Goal: Transaction & Acquisition: Purchase product/service

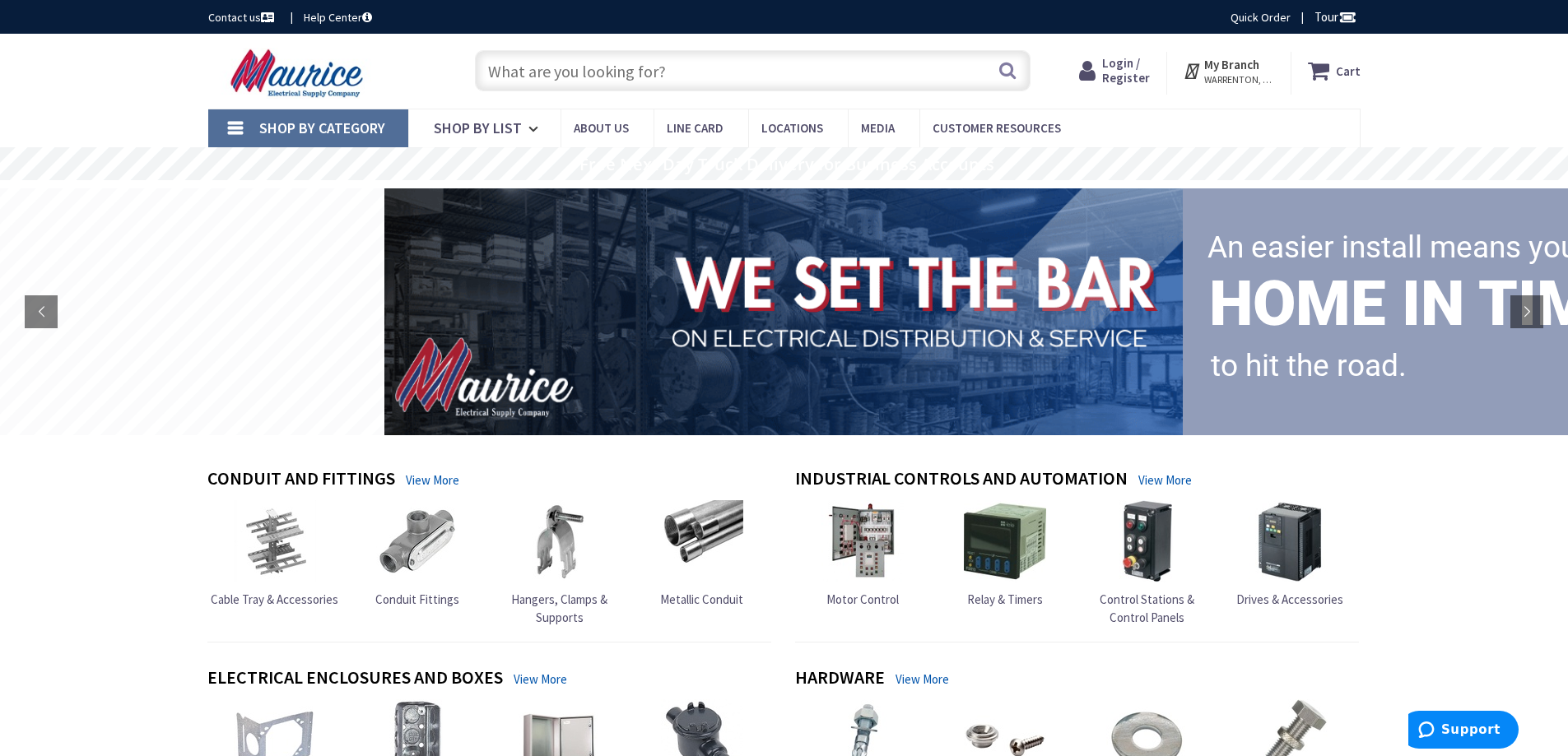
click at [1113, 68] on span "Login / Register" at bounding box center [1126, 70] width 48 height 31
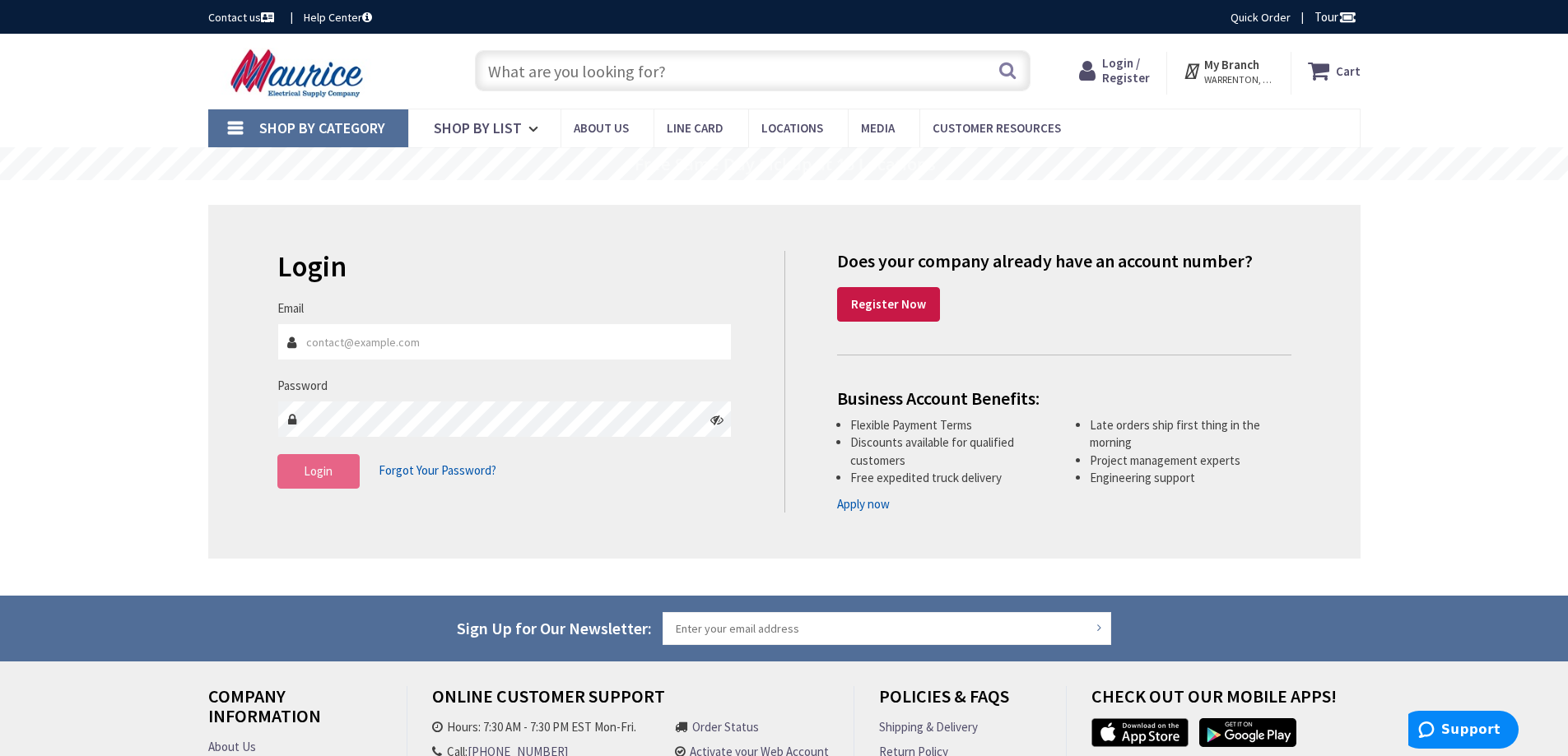
type input "[EMAIL_ADDRESS][DOMAIN_NAME]"
click at [298, 474] on button "Login" at bounding box center [319, 471] width 83 height 34
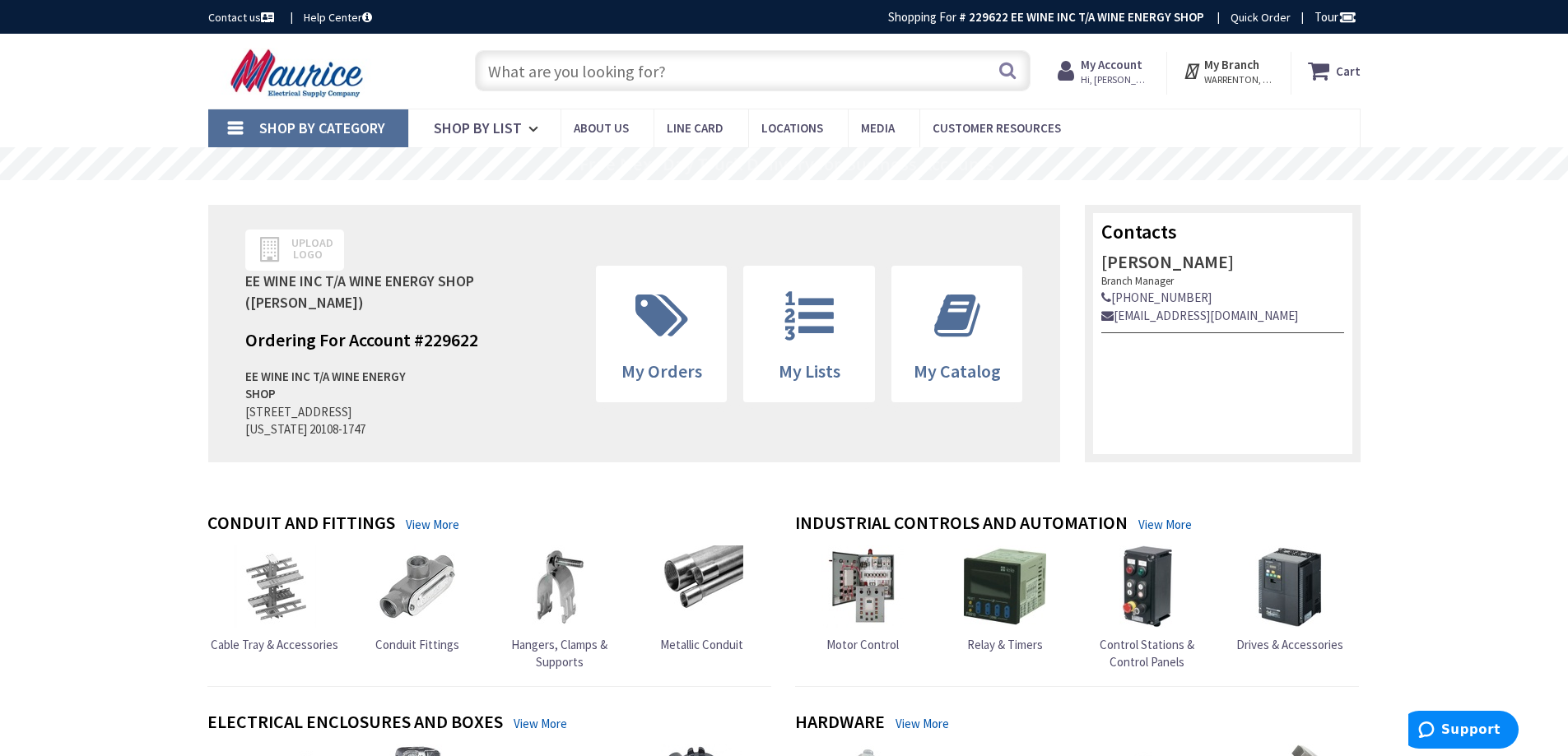
click at [673, 73] on input "text" at bounding box center [753, 70] width 556 height 41
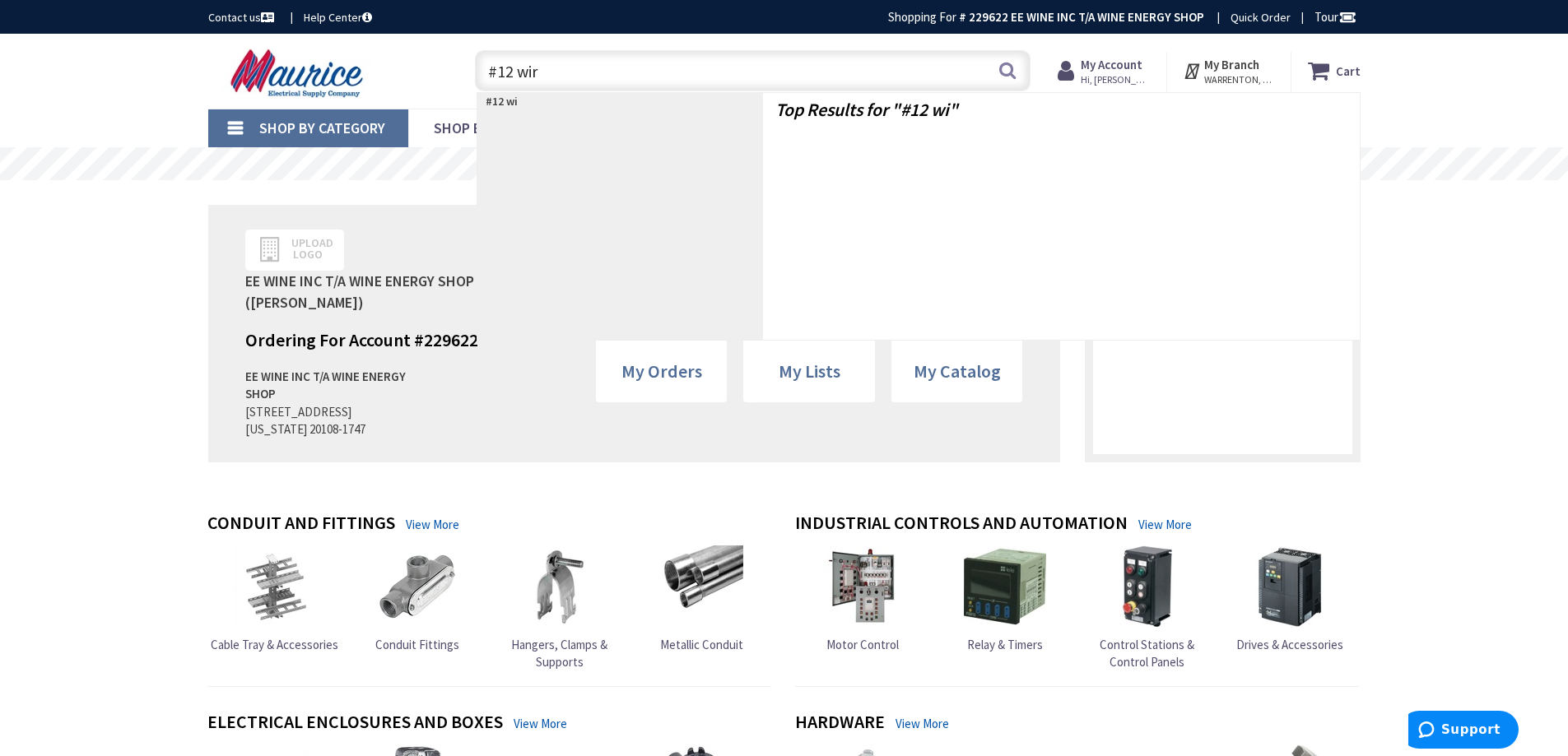
type input "#12 wire"
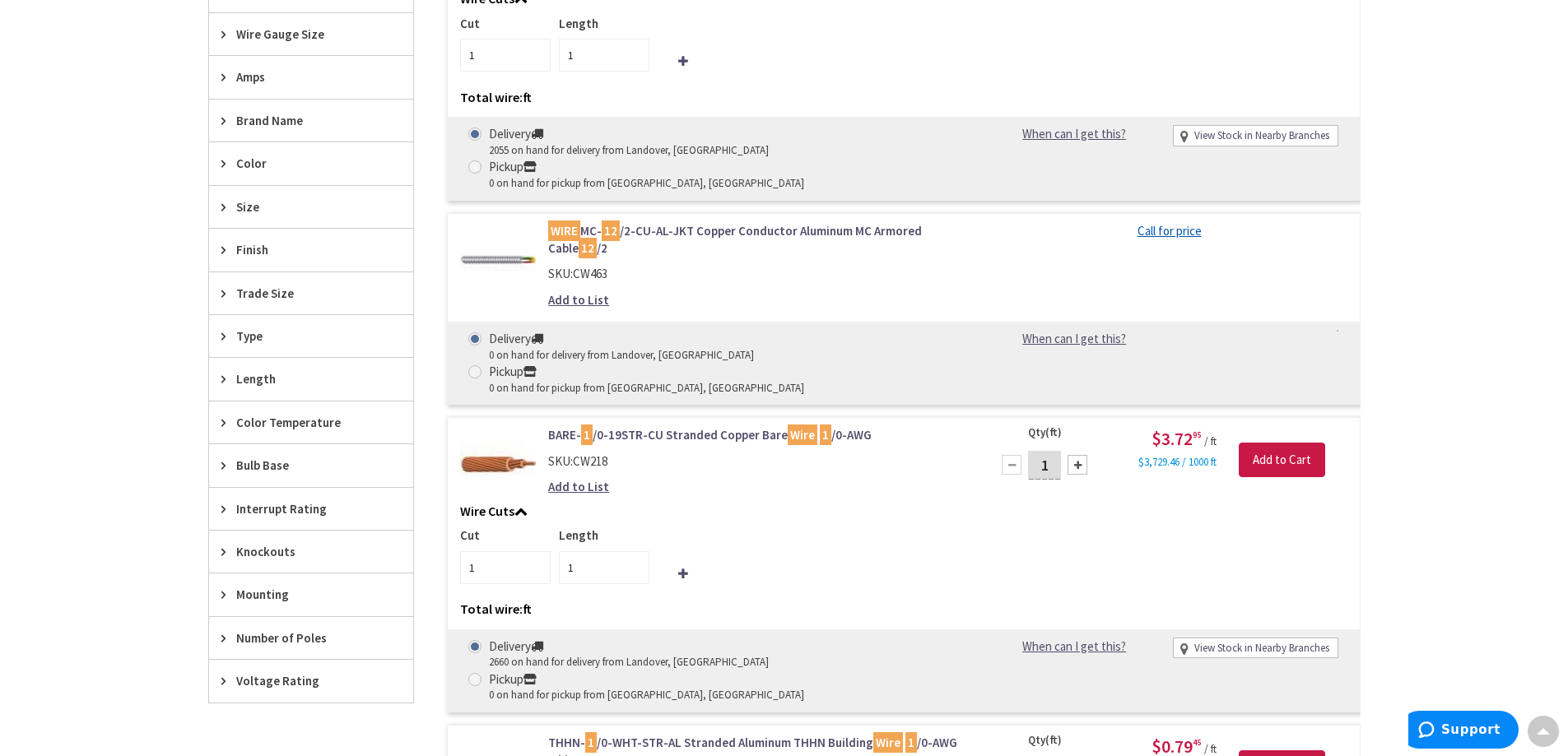
scroll to position [661, 0]
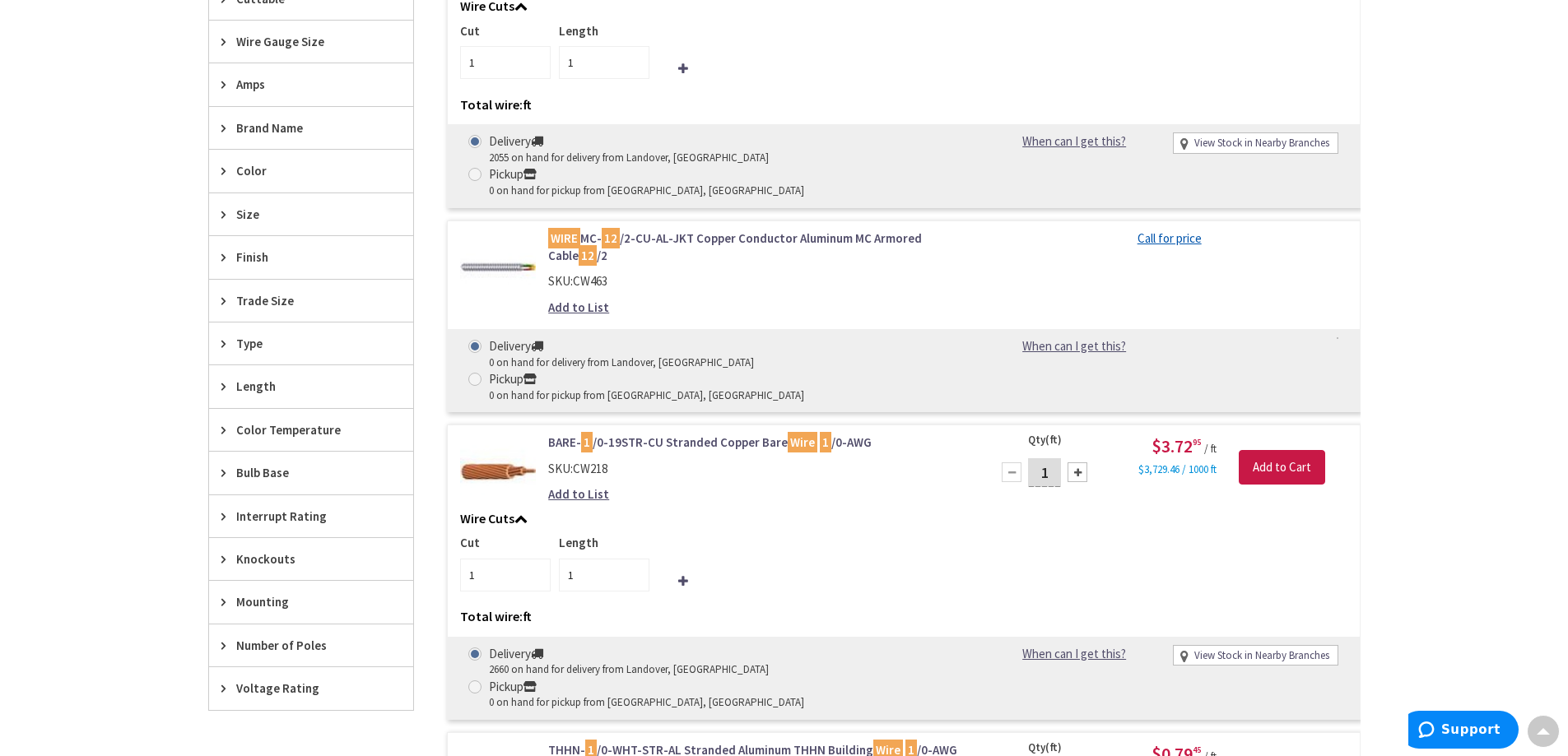
click at [217, 216] on div "Size" at bounding box center [312, 215] width 204 height 42
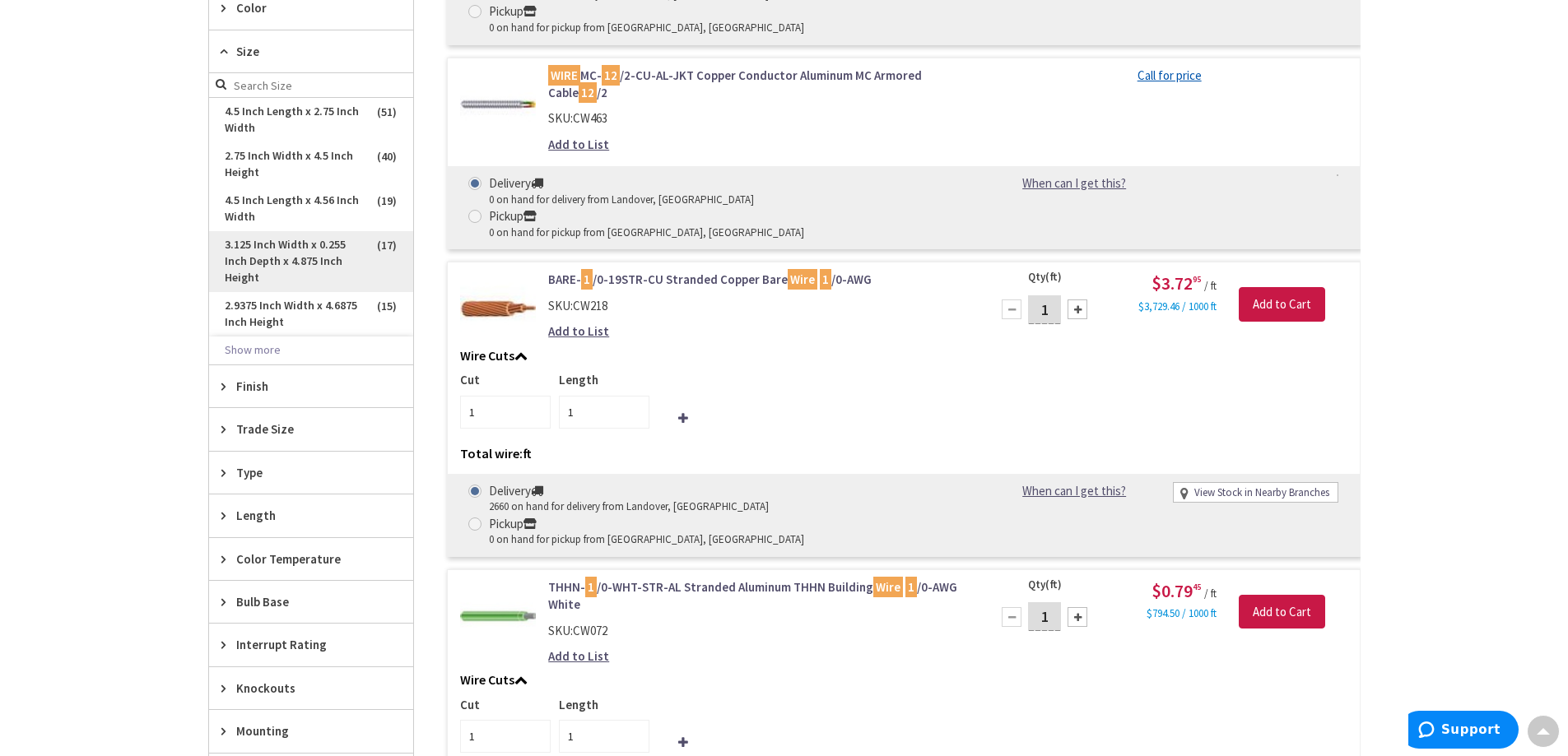
scroll to position [826, 0]
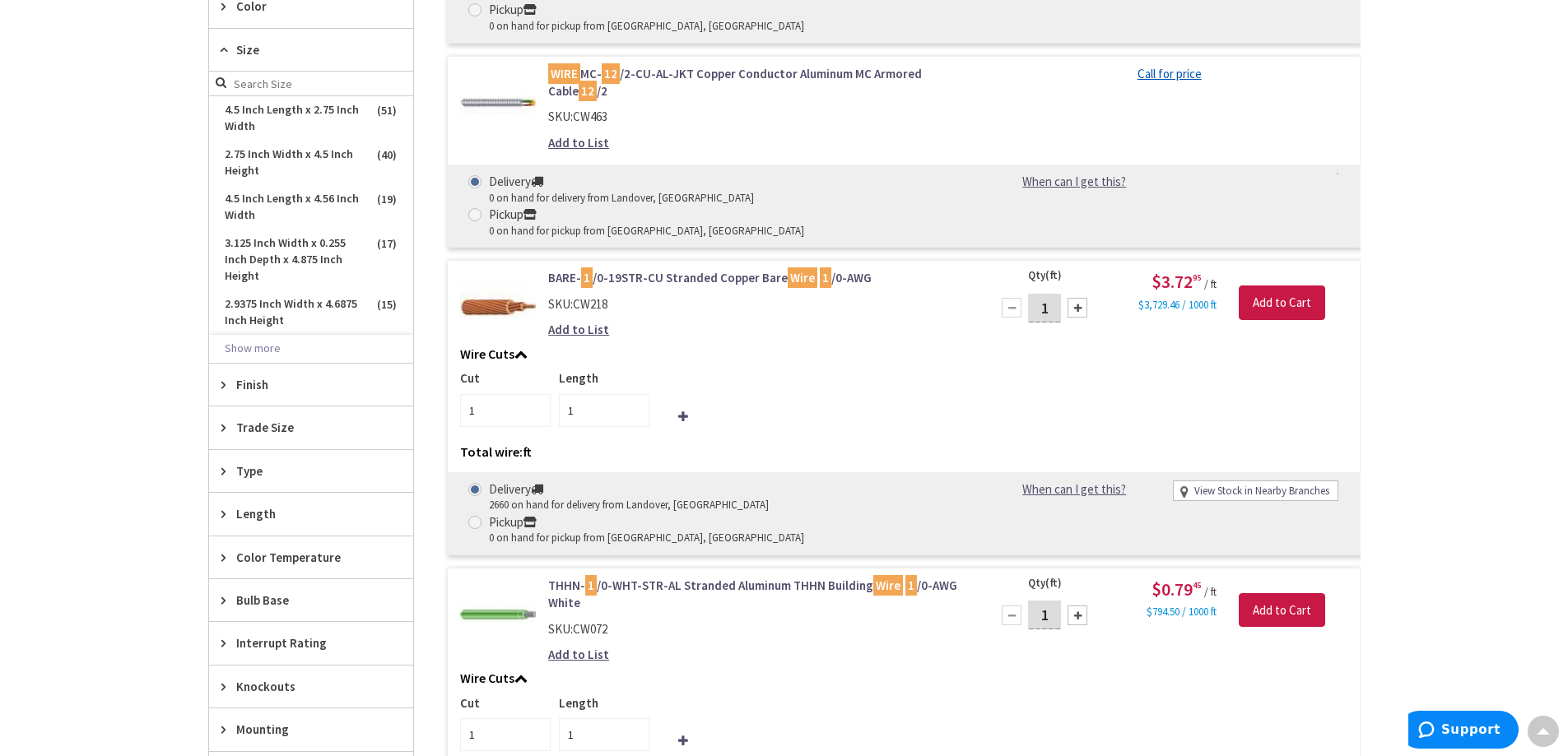
click at [222, 430] on icon at bounding box center [228, 428] width 12 height 12
click at [239, 624] on button "Show more" at bounding box center [312, 628] width 204 height 28
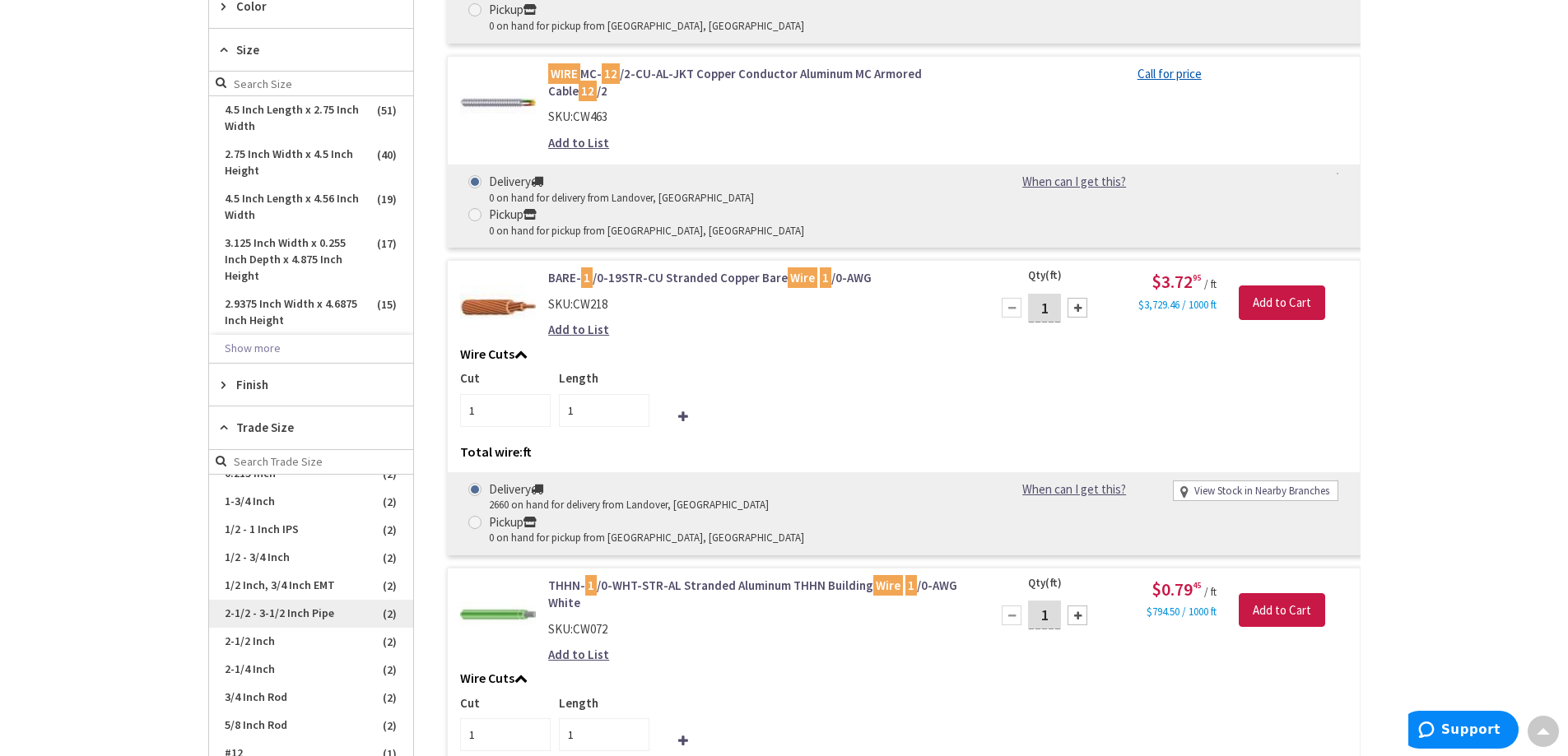
scroll to position [823, 0]
click at [271, 584] on span "#12" at bounding box center [312, 590] width 204 height 28
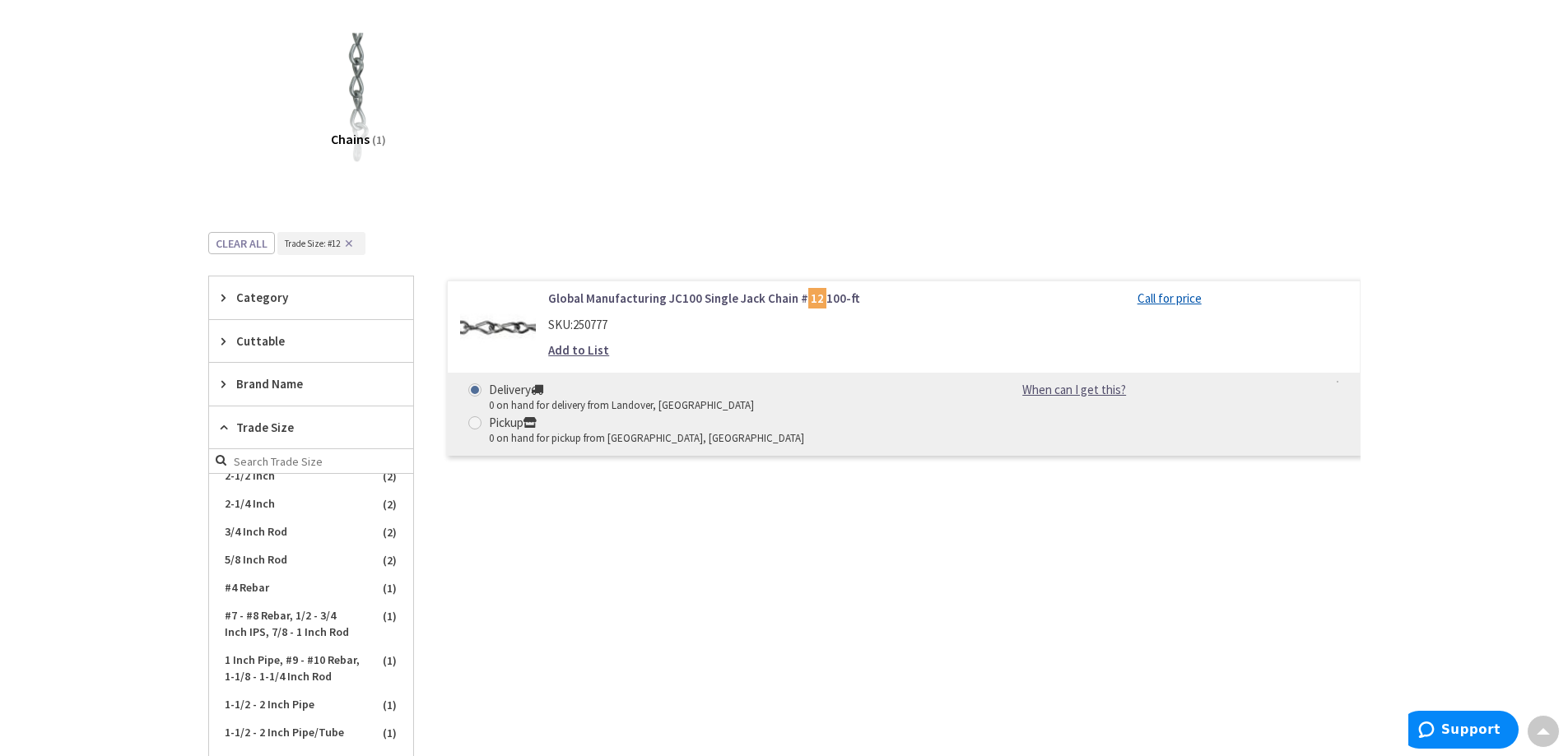
scroll to position [0, 0]
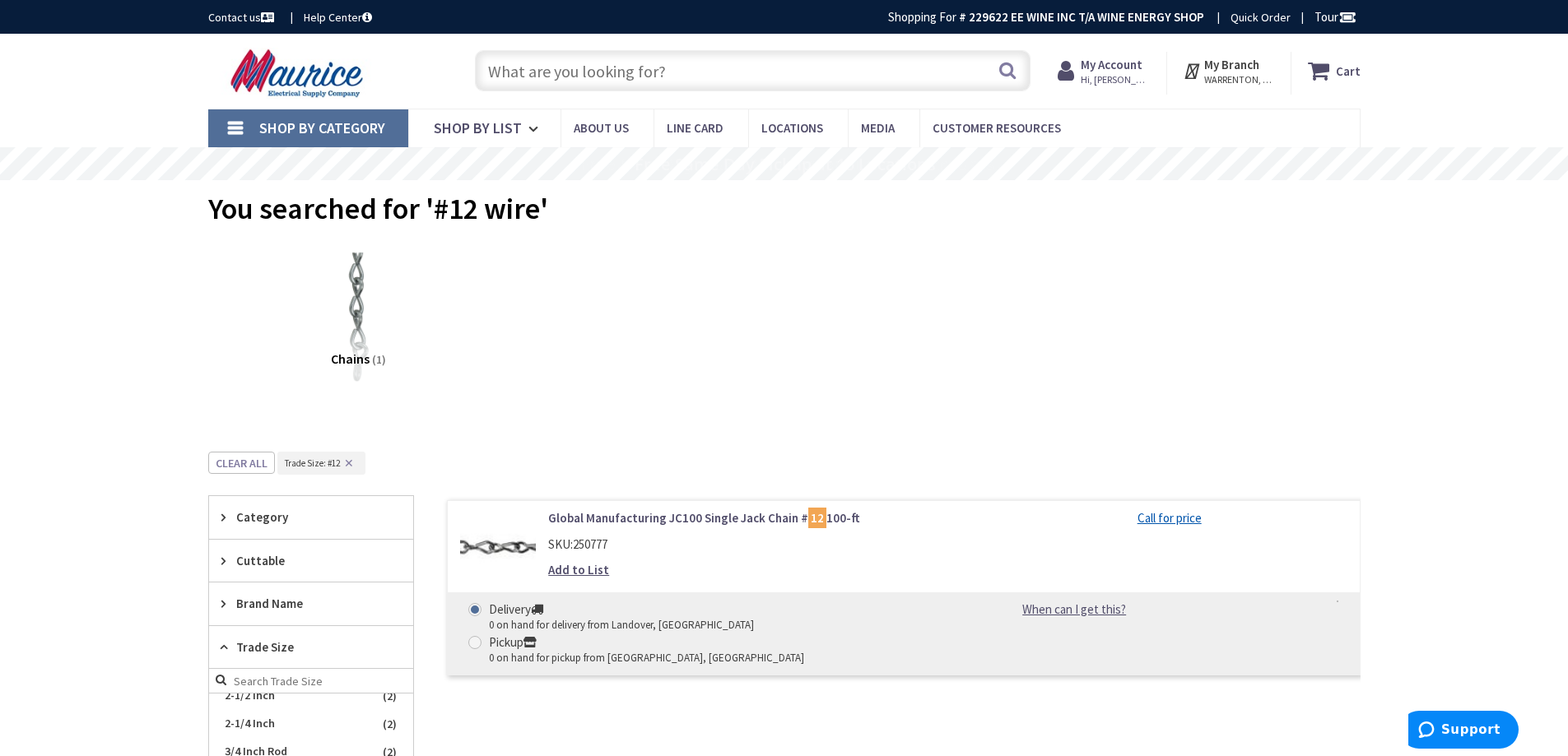
click at [635, 70] on input "text" at bounding box center [753, 70] width 556 height 41
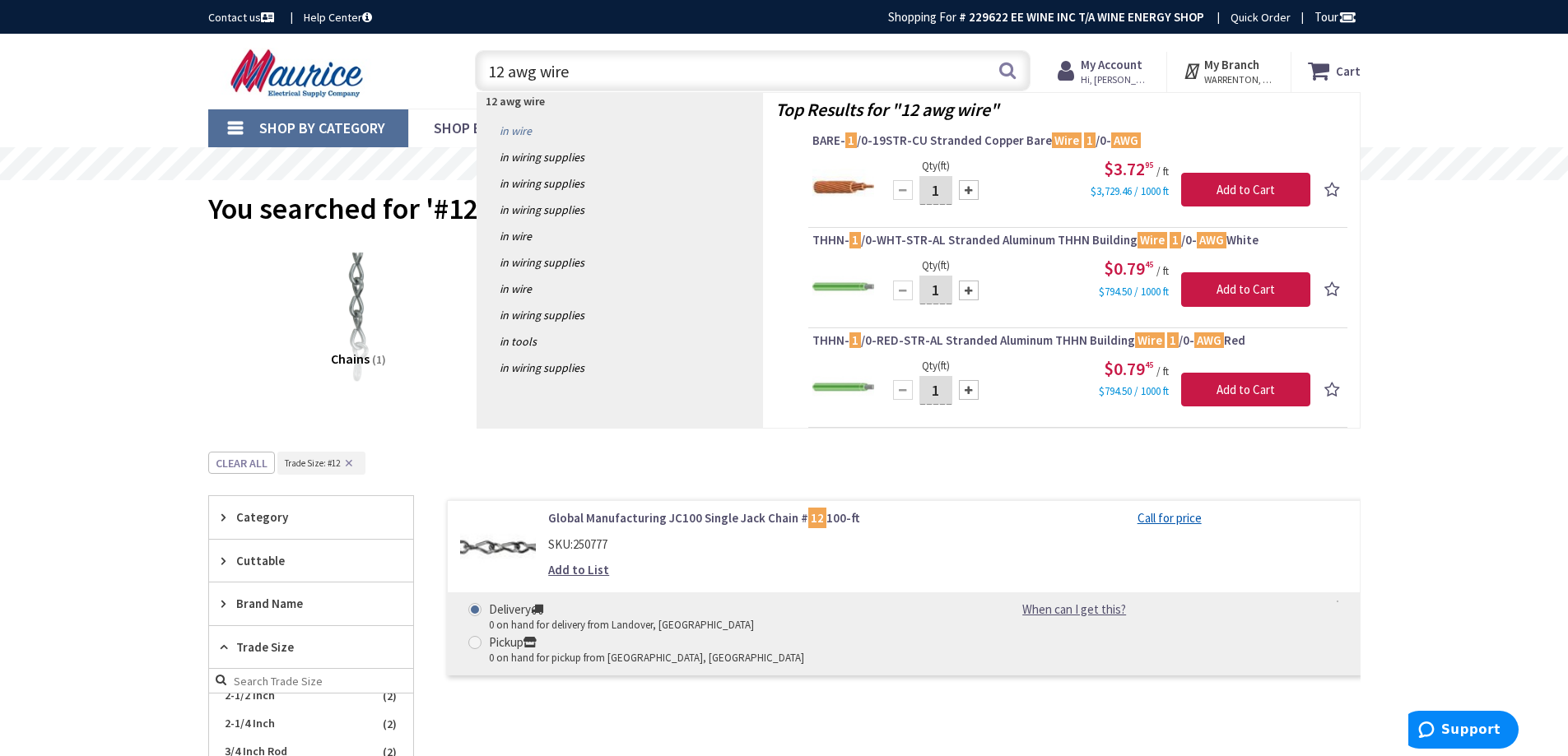
type input "12 awg wire"
click at [509, 129] on link "in Wire" at bounding box center [620, 131] width 285 height 26
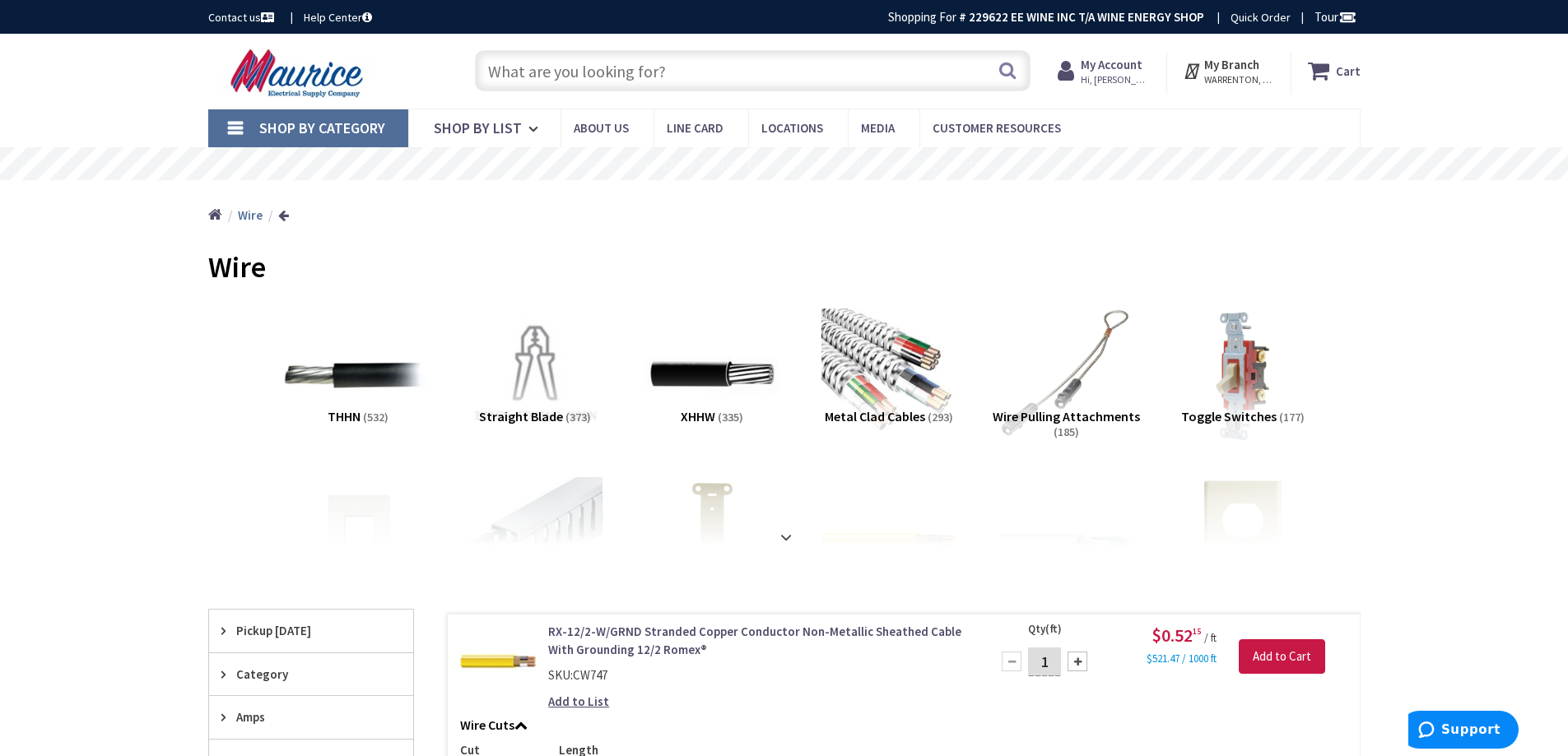
click at [360, 373] on img at bounding box center [357, 374] width 149 height 149
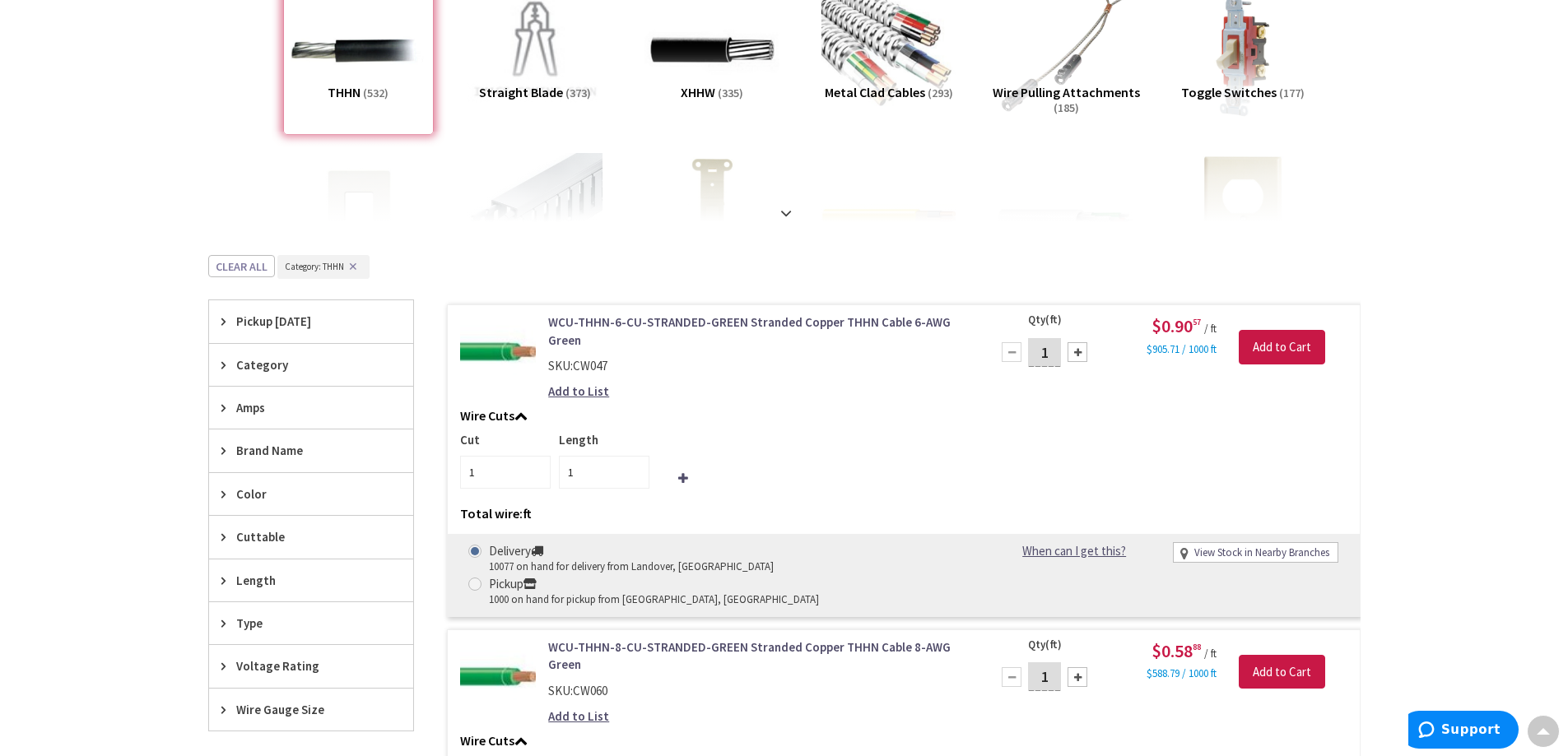
scroll to position [412, 0]
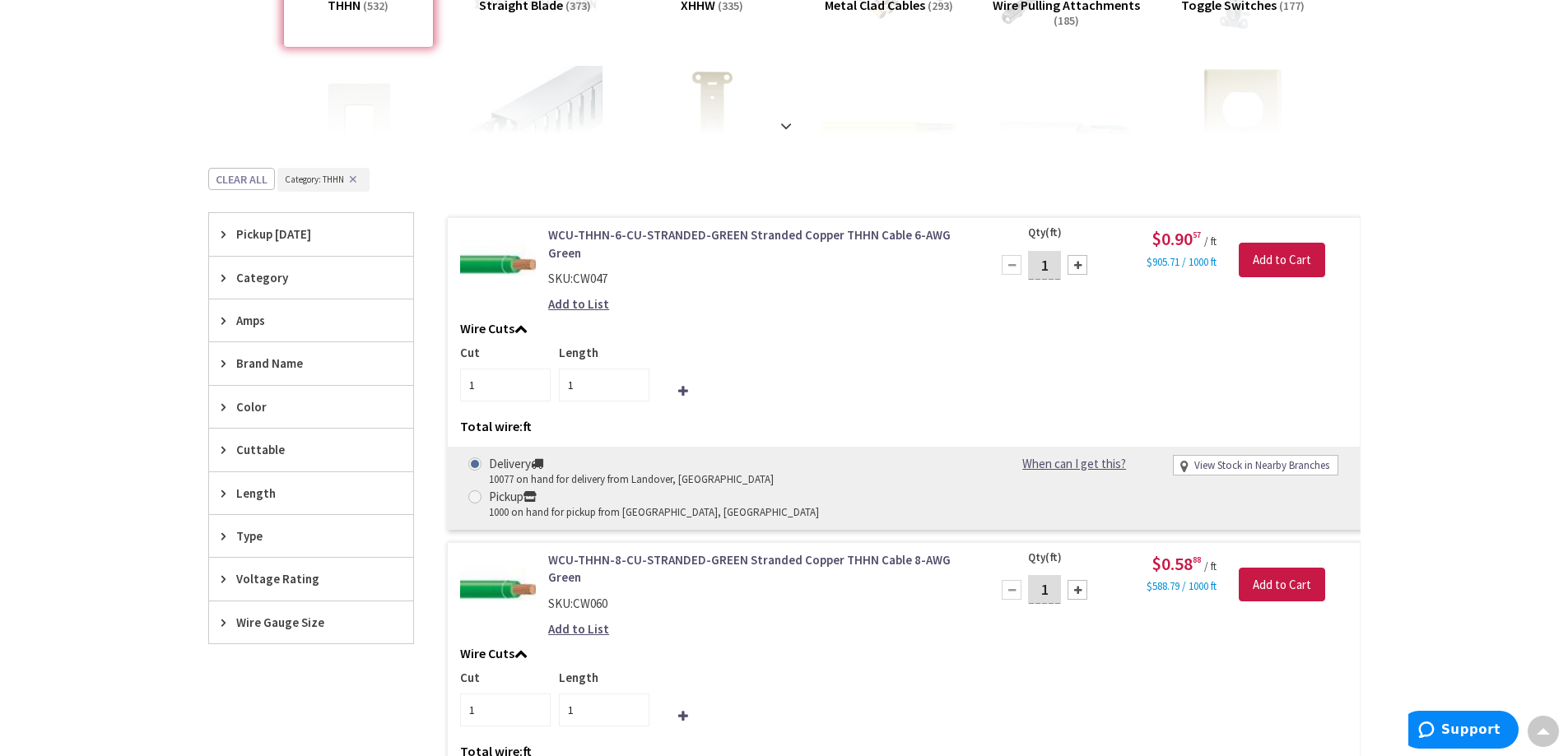
click at [230, 620] on icon at bounding box center [228, 622] width 12 height 12
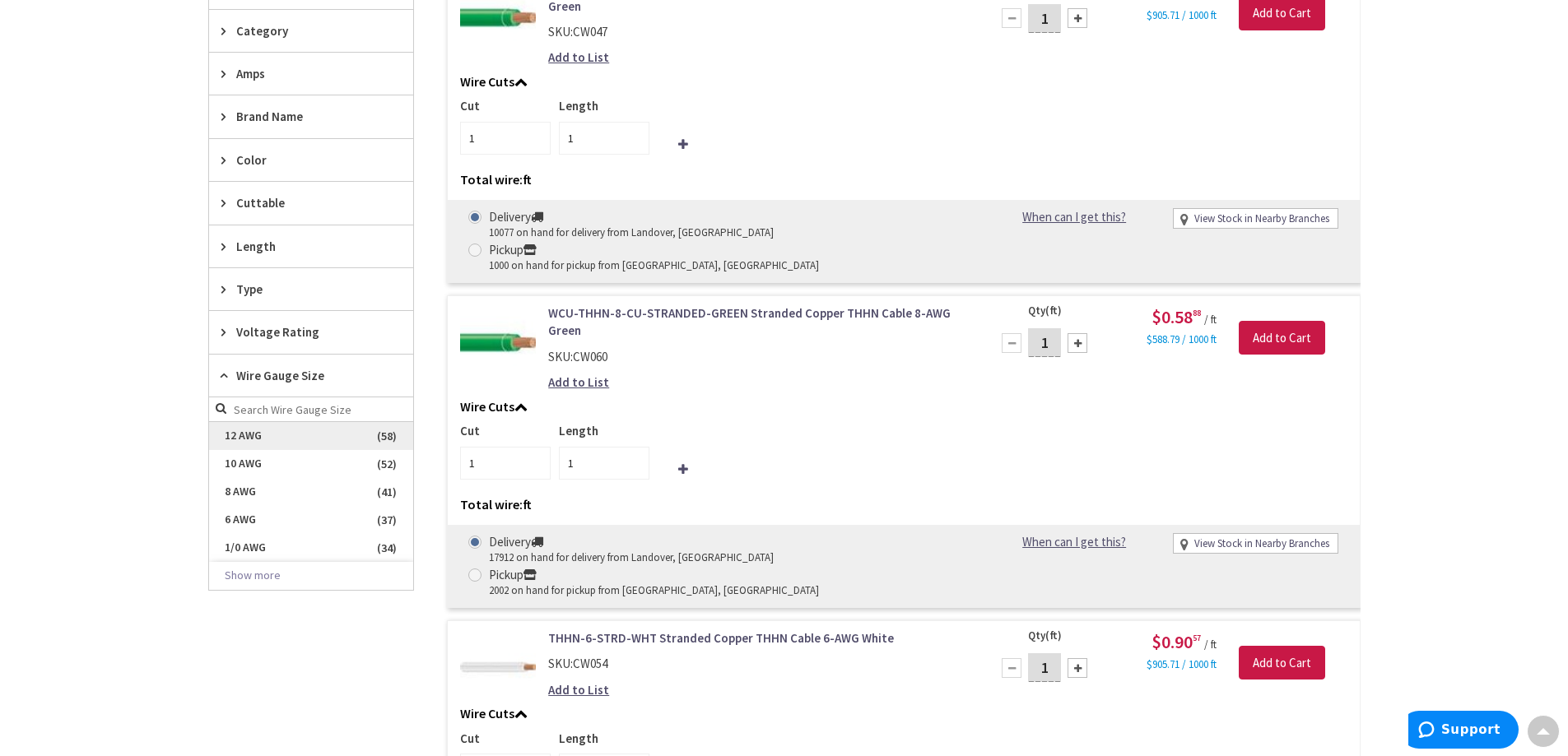
click at [261, 434] on span "12 AWG" at bounding box center [312, 437] width 204 height 28
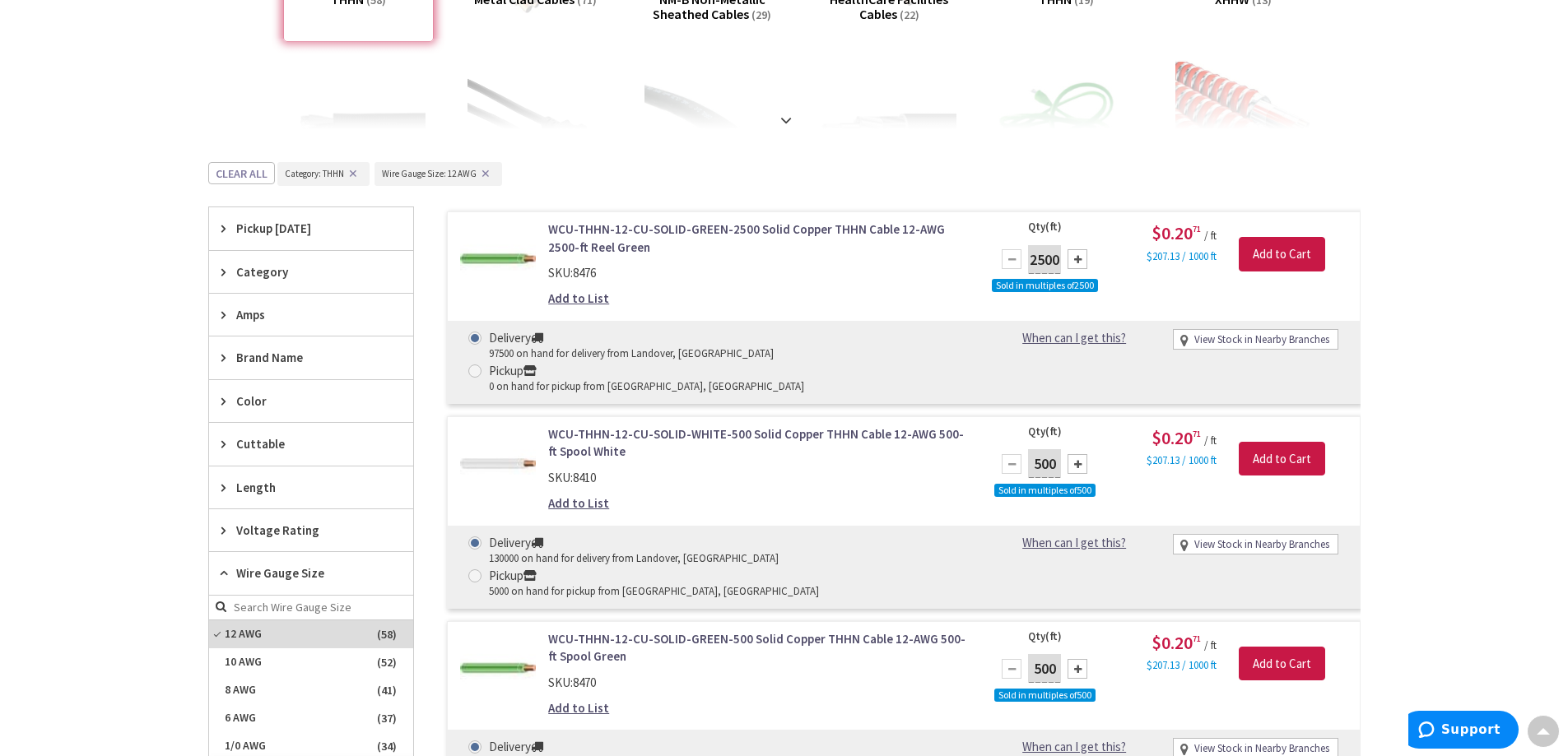
scroll to position [412, 0]
